Goal: Information Seeking & Learning: Understand process/instructions

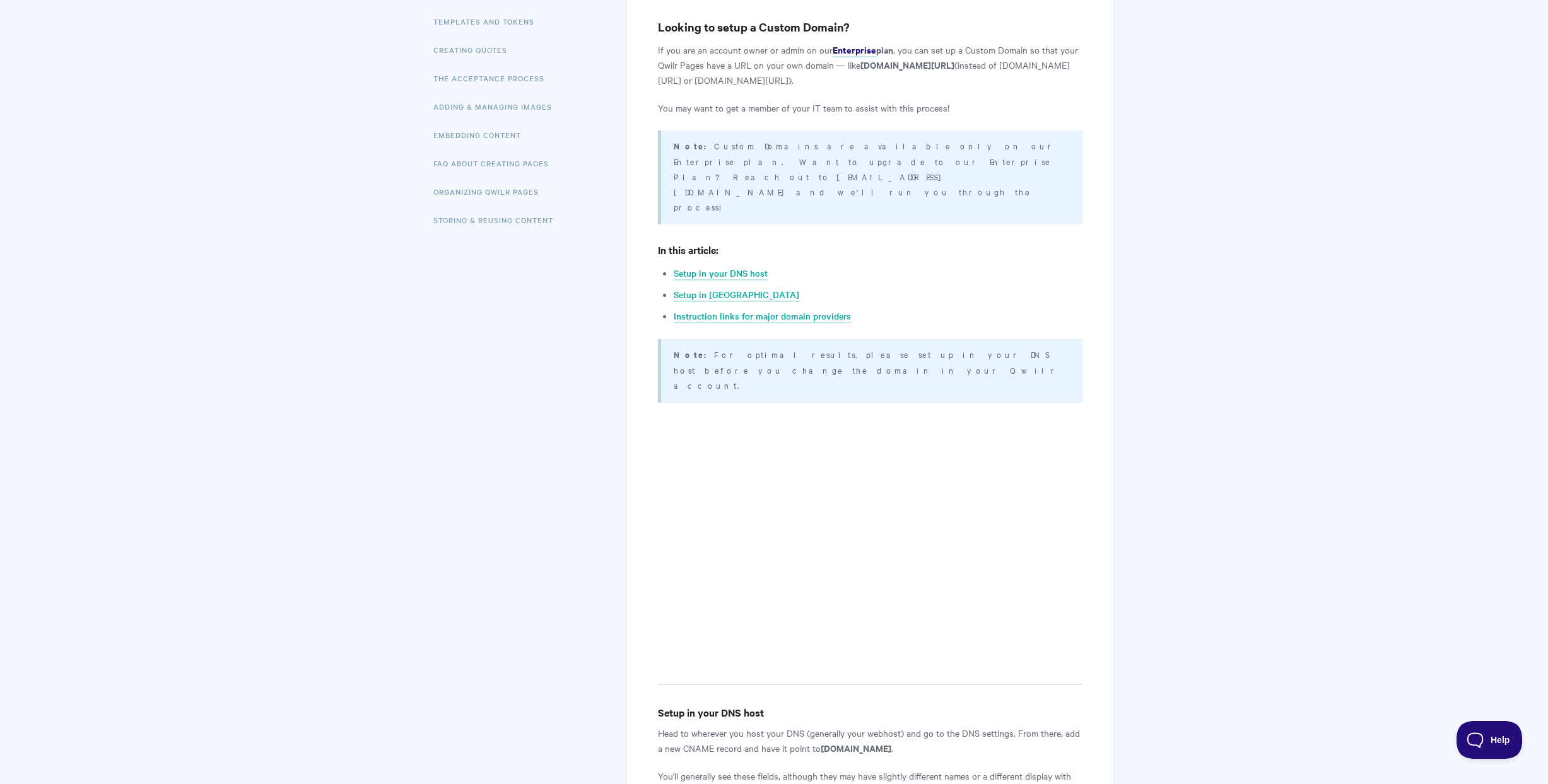
scroll to position [543, 0]
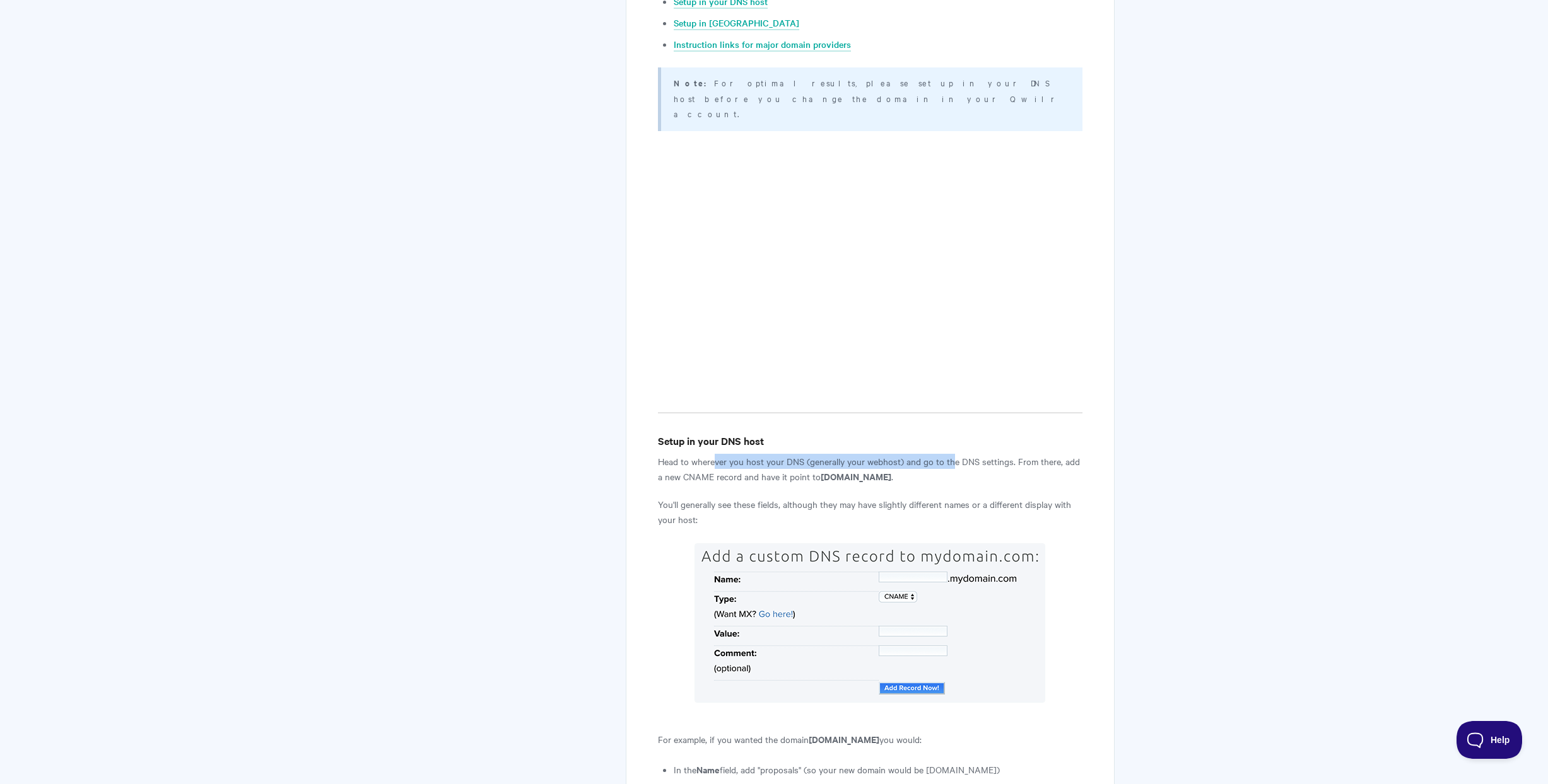
drag, startPoint x: 714, startPoint y: 385, endPoint x: 951, endPoint y: 389, distance: 237.0
click at [951, 454] on p "Head to wherever you host your DNS (generally your webhost) and go to the DNS s…" at bounding box center [869, 469] width 424 height 30
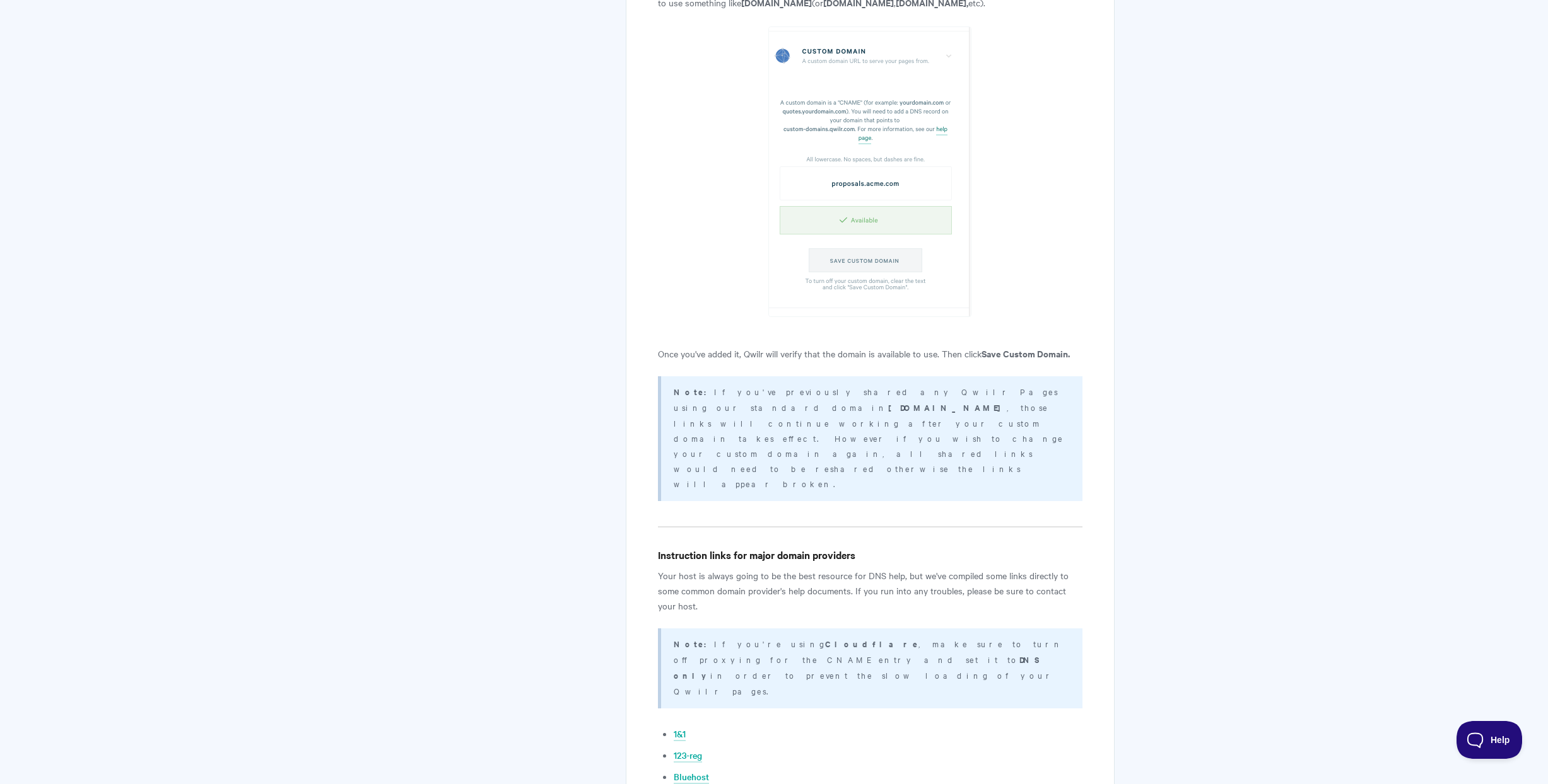
scroll to position [2134, 0]
drag, startPoint x: 750, startPoint y: 314, endPoint x: 968, endPoint y: 313, distance: 218.0
click at [968, 384] on p "Note: If you've previously shared any Qwilr Pages using our standard domain [DO…" at bounding box center [870, 437] width 393 height 107
click at [967, 384] on p "Note: If you've previously shared any Qwilr Pages using our standard domain [DO…" at bounding box center [870, 437] width 393 height 107
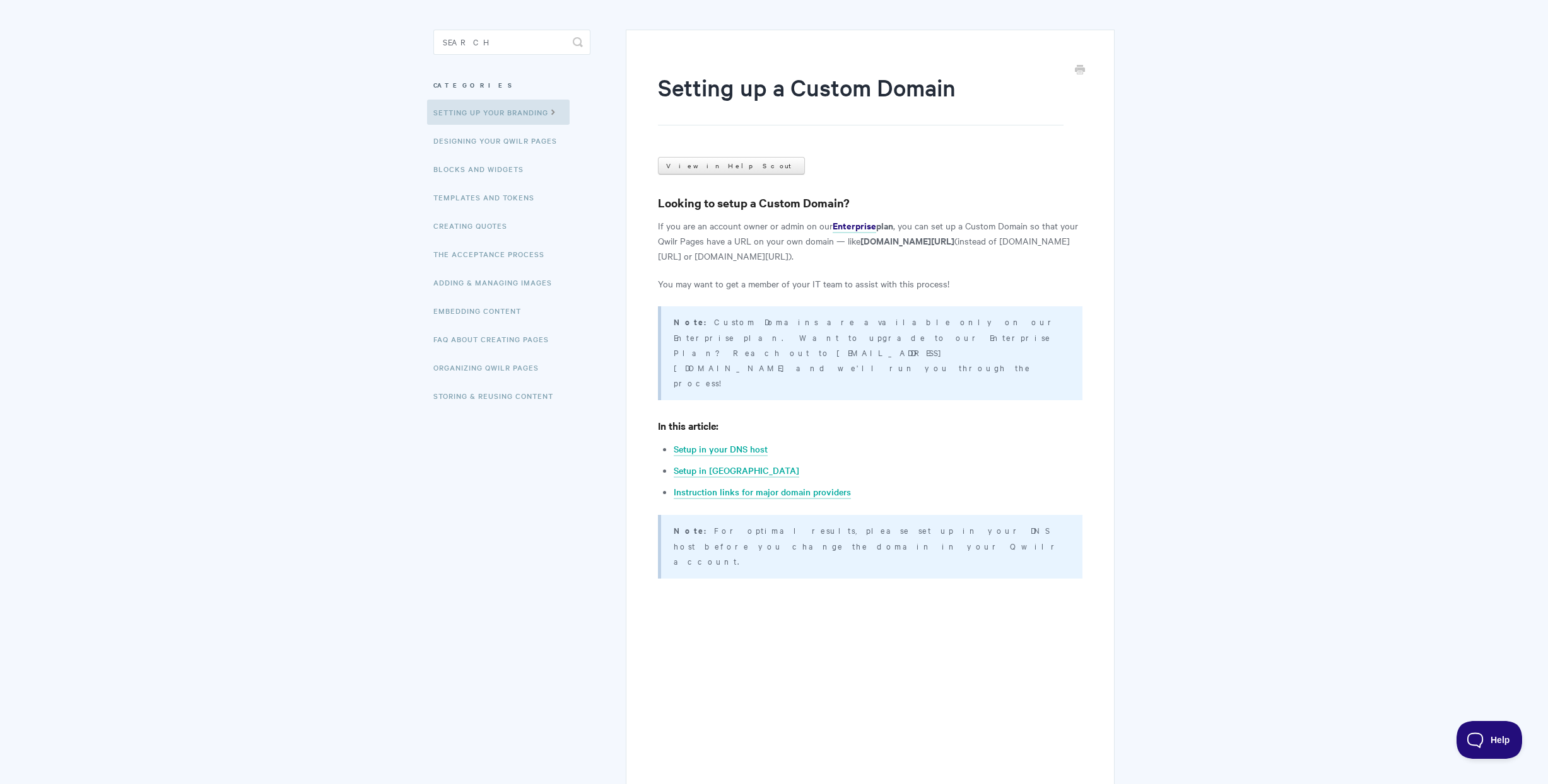
scroll to position [0, 0]
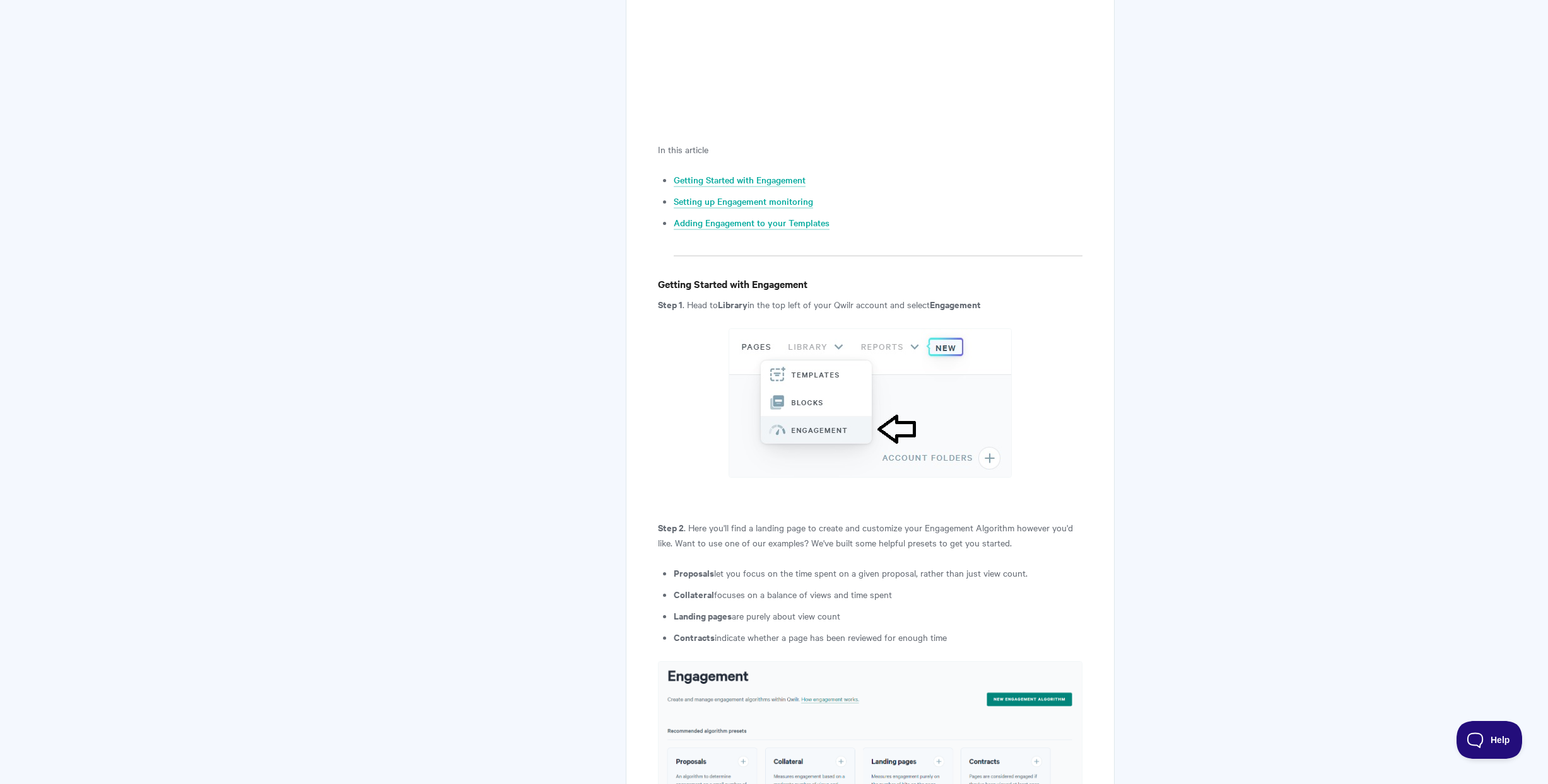
scroll to position [785, 0]
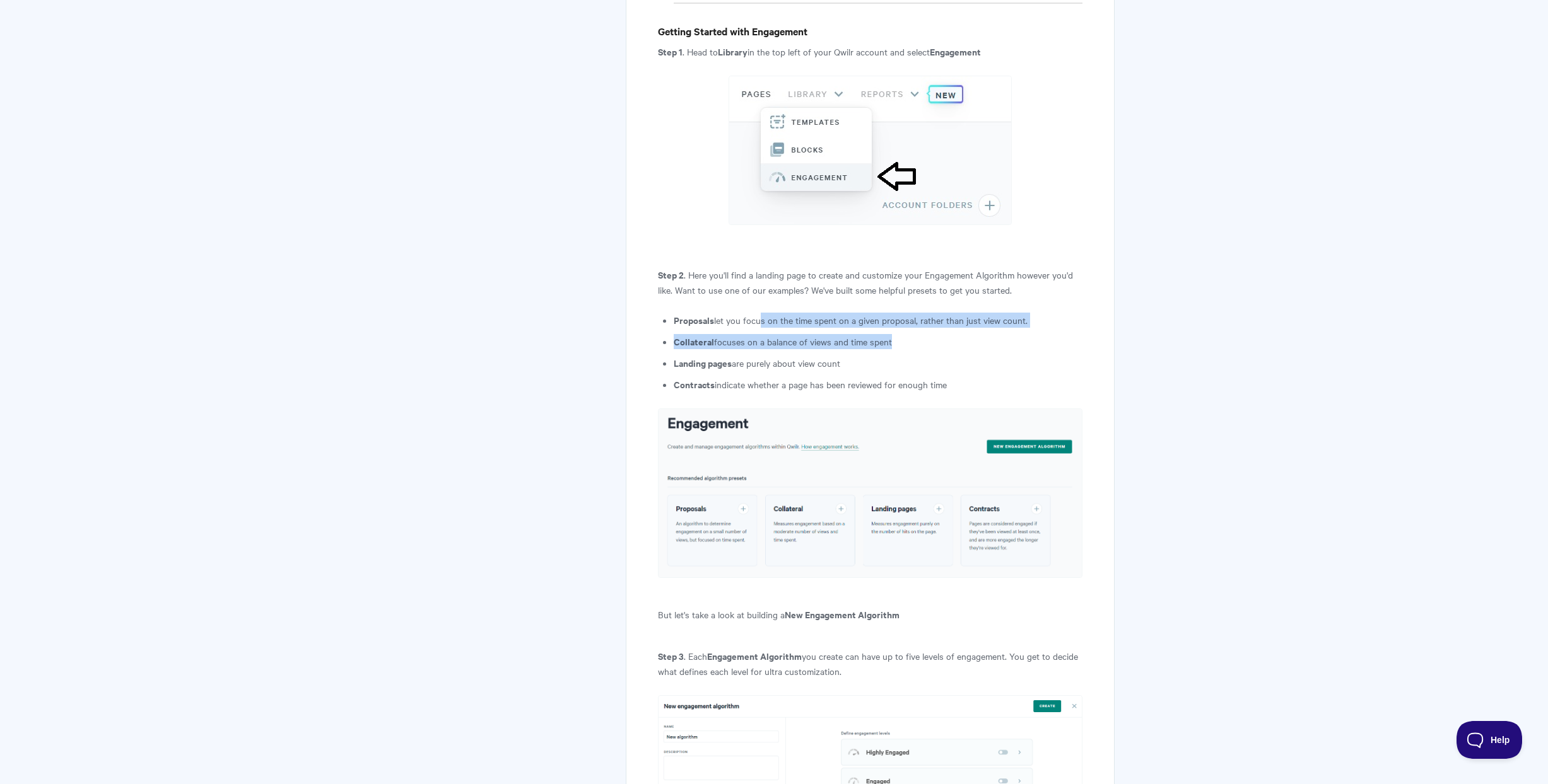
drag, startPoint x: 759, startPoint y: 320, endPoint x: 997, endPoint y: 336, distance: 238.5
click at [997, 336] on ul "Proposals let you focus on the time spent on a given proposal, rather than just…" at bounding box center [878, 353] width 409 height 79
click at [953, 343] on li "Collateral focuses on a balance of views and time spent" at bounding box center [878, 342] width 409 height 15
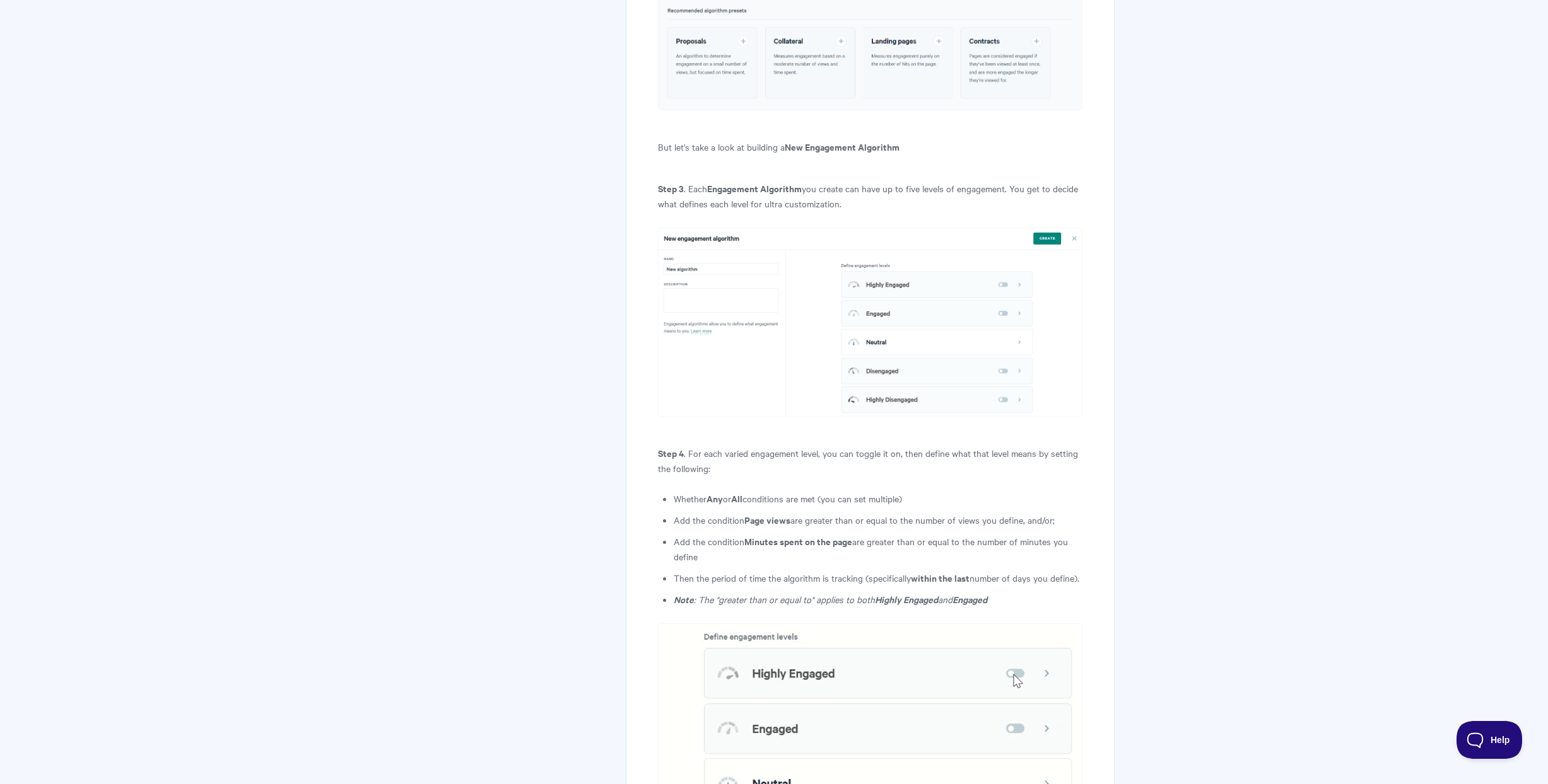
scroll to position [1252, 0]
drag, startPoint x: 745, startPoint y: 456, endPoint x: 920, endPoint y: 461, distance: 175.1
click at [920, 461] on p "Step 4 . For each varied engagement level, you can toggle it on, then define wh…" at bounding box center [869, 461] width 424 height 30
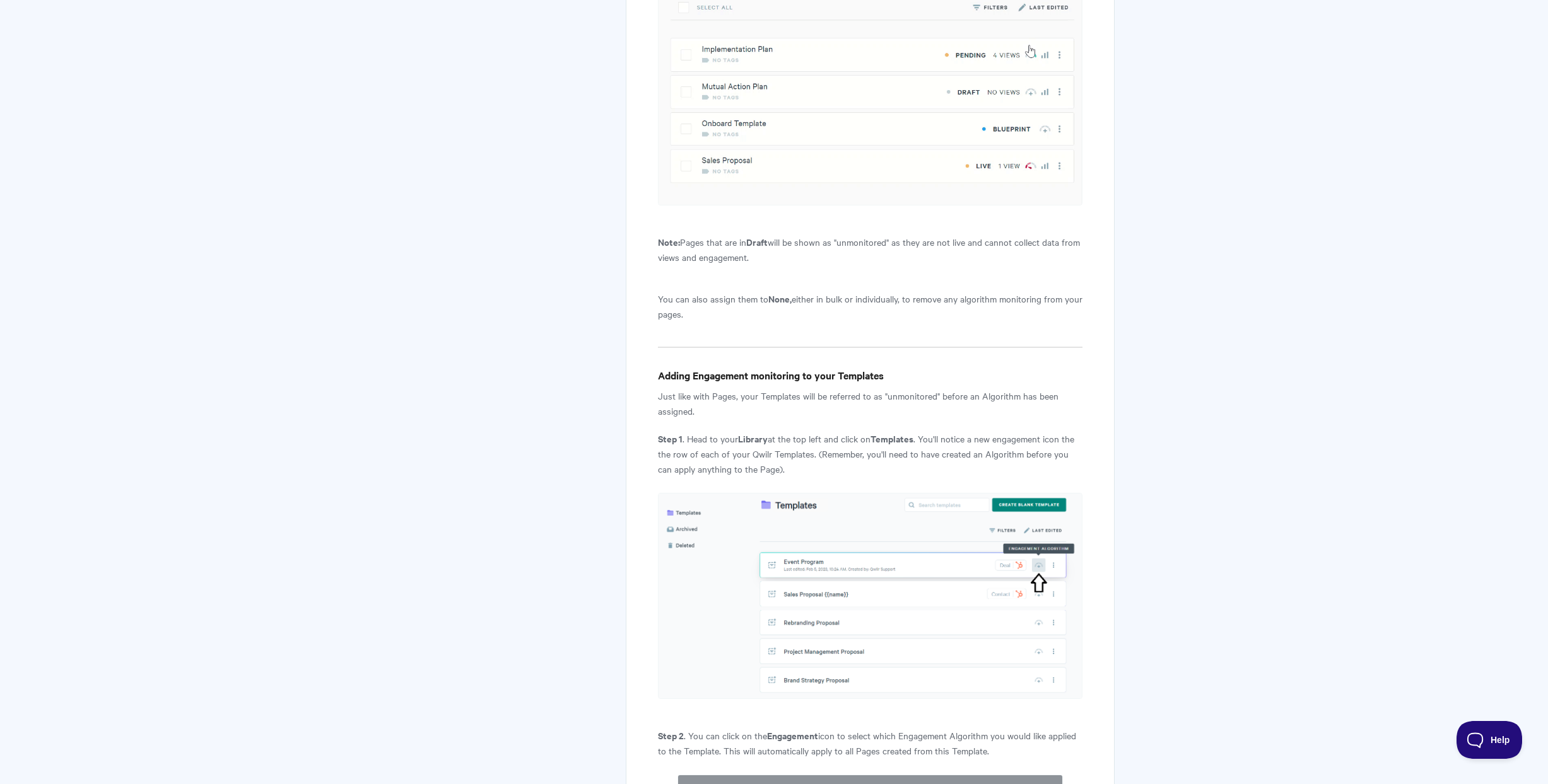
scroll to position [4454, 0]
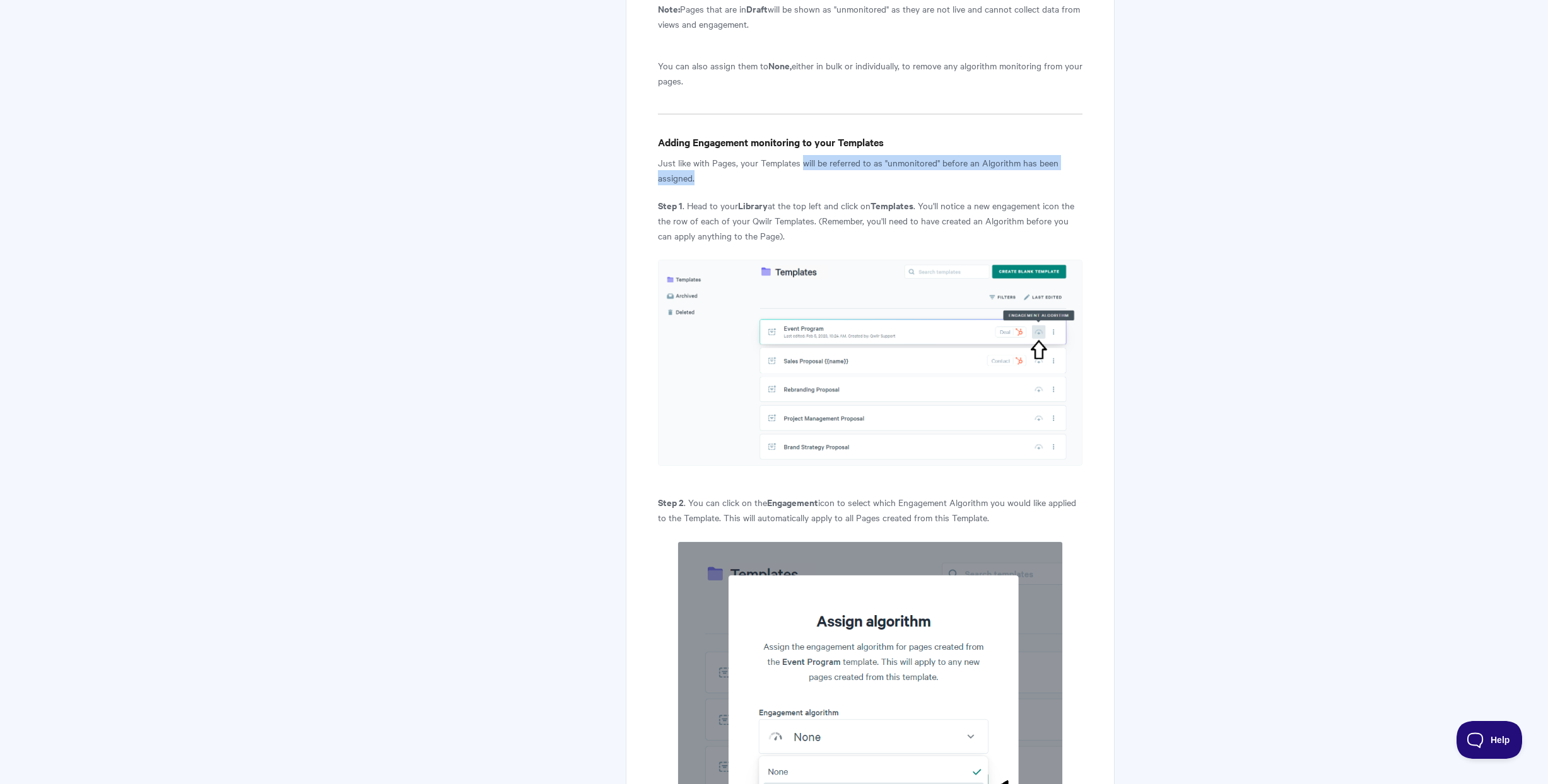
drag, startPoint x: 802, startPoint y: 179, endPoint x: 1005, endPoint y: 188, distance: 203.2
click at [1005, 186] on p "Just like with Pages, your Templates will be referred to as "unmonitored" befor…" at bounding box center [869, 169] width 424 height 30
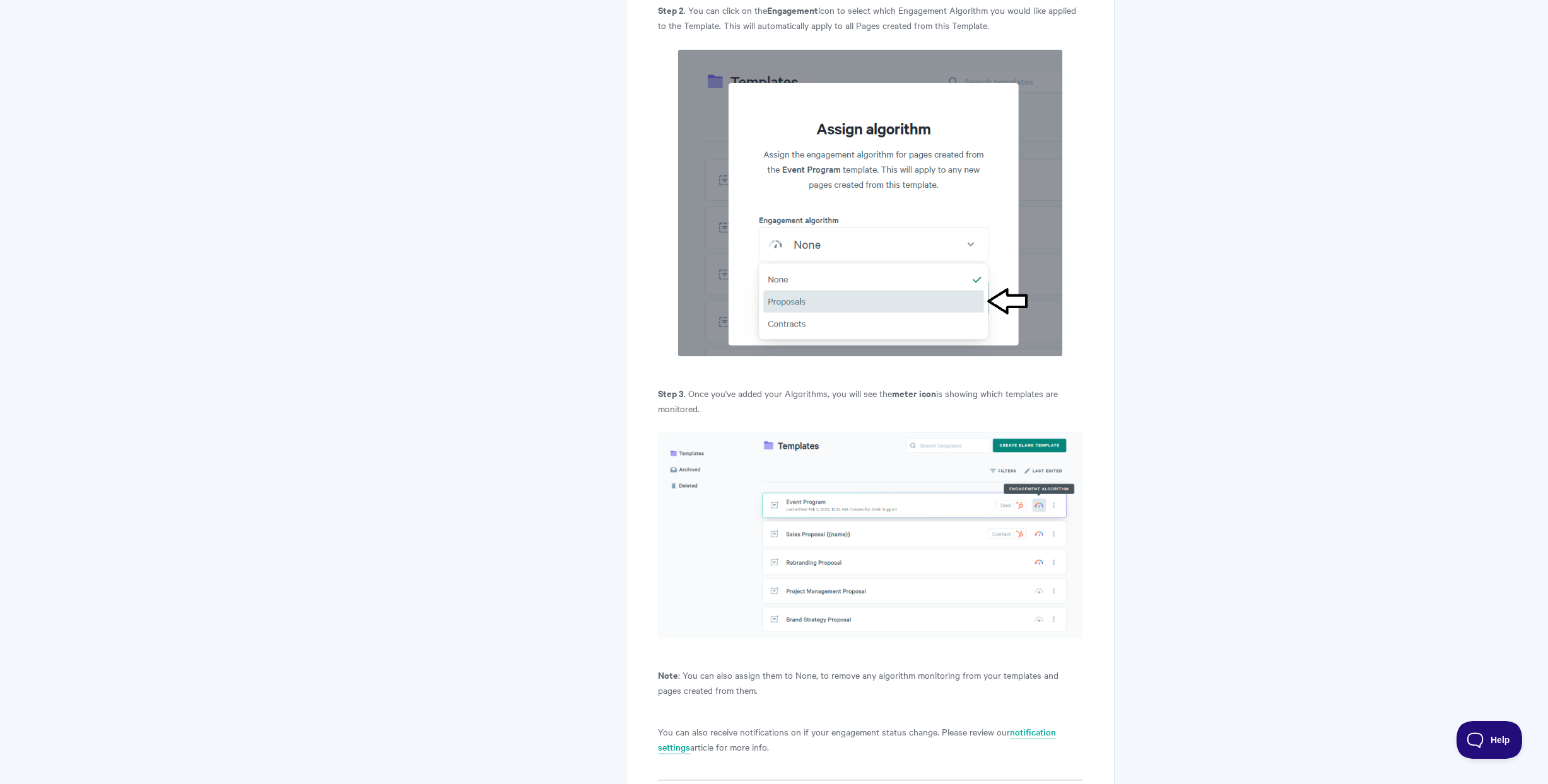
scroll to position [5223, 0]
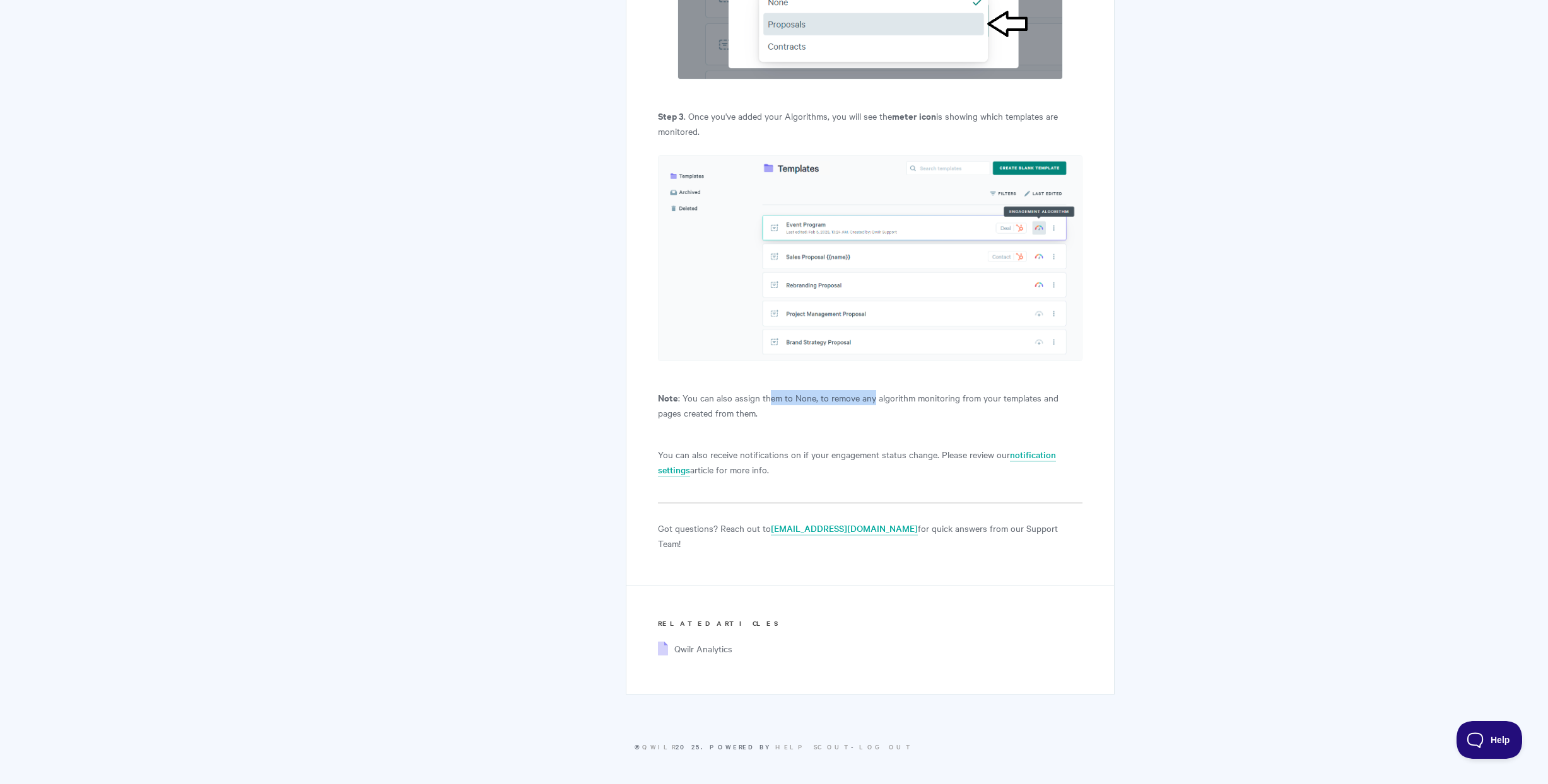
drag, startPoint x: 769, startPoint y: 415, endPoint x: 870, endPoint y: 412, distance: 101.0
click at [870, 412] on p "Note : You can also assign them to None, to remove any algorithm monitoring fro…" at bounding box center [869, 405] width 424 height 30
drag, startPoint x: 743, startPoint y: 471, endPoint x: 844, endPoint y: 473, distance: 101.0
click at [918, 476] on p "You can also receive notifications on if your engagement status change. Please …" at bounding box center [869, 461] width 424 height 30
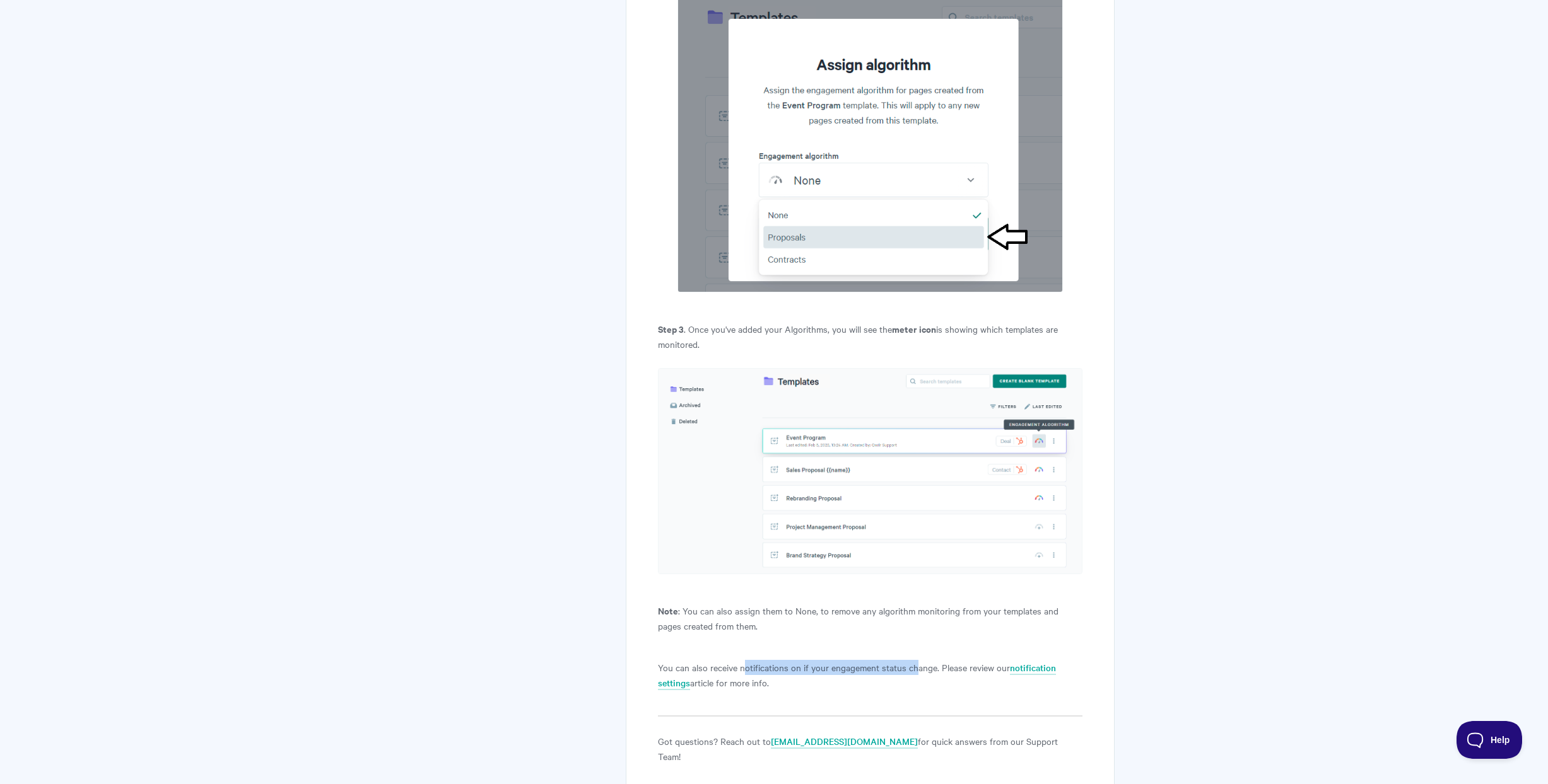
scroll to position [4963, 0]
